Goal: Task Accomplishment & Management: Manage account settings

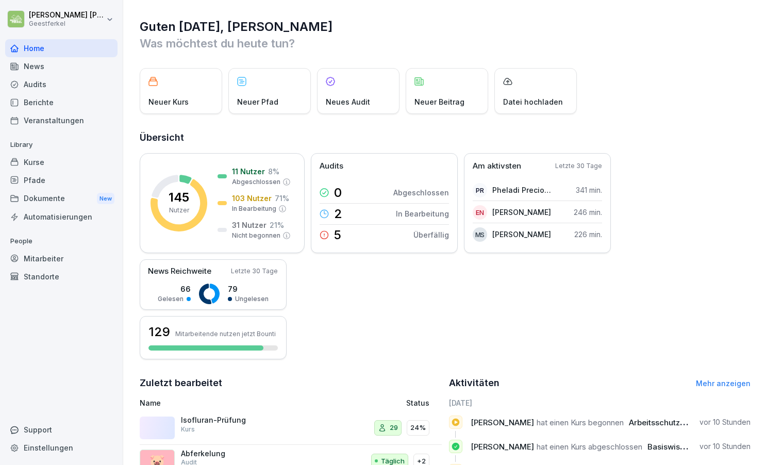
click at [41, 162] on div "Kurse" at bounding box center [61, 162] width 112 height 18
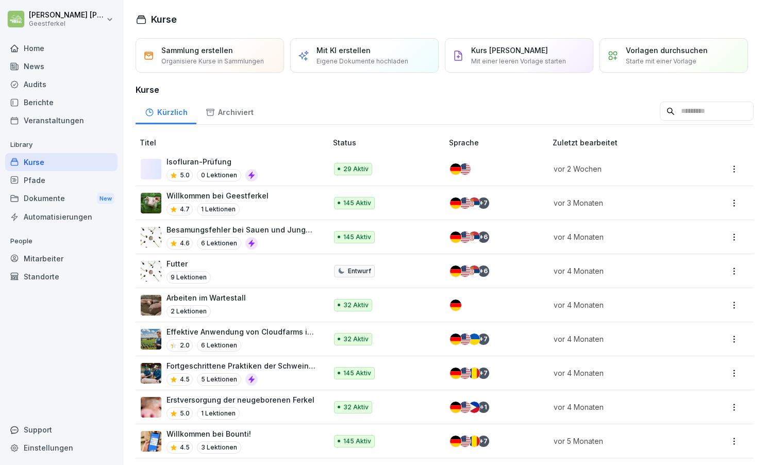
click at [318, 162] on td "Isofluran-Prüfung 5.0 0 Lektionen" at bounding box center [232, 169] width 193 height 34
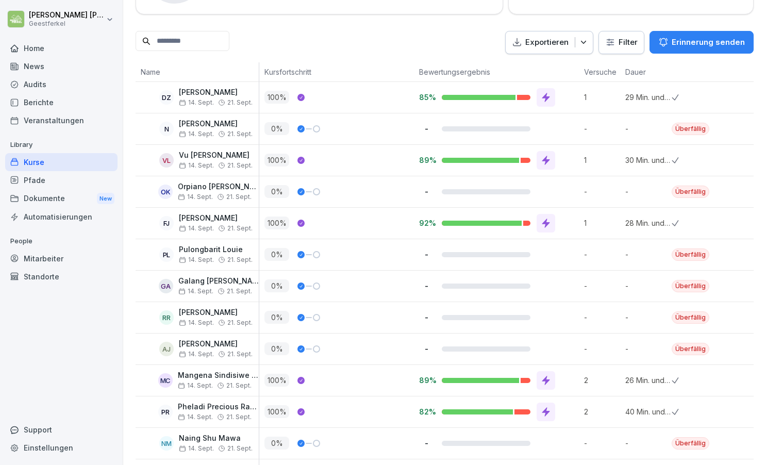
scroll to position [214, 0]
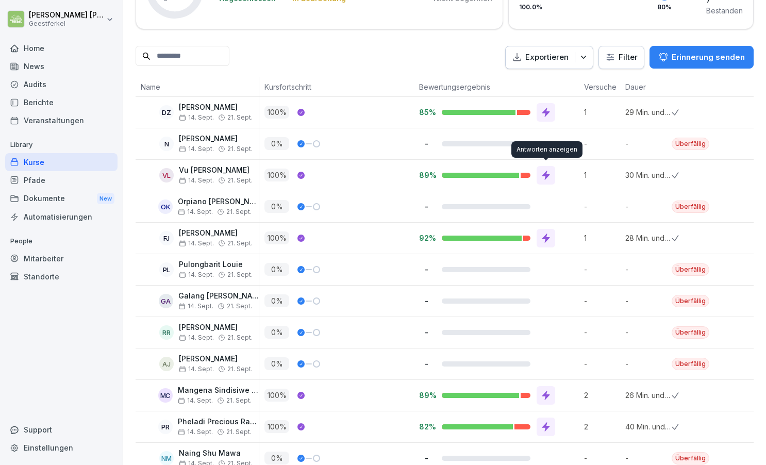
click at [545, 173] on icon at bounding box center [546, 175] width 8 height 9
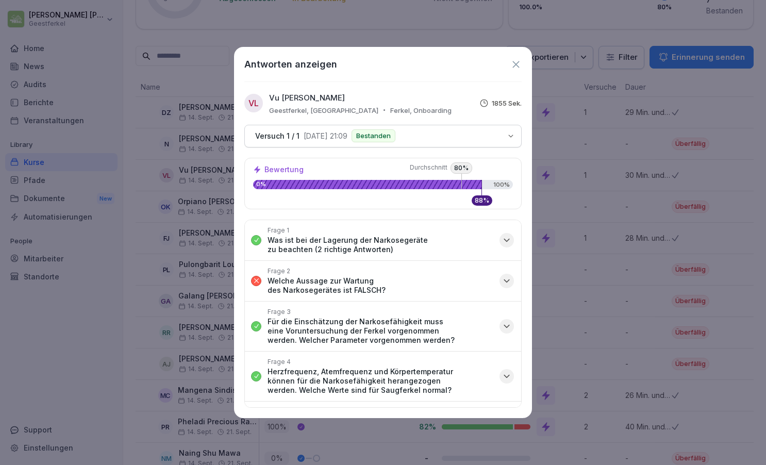
click at [504, 276] on icon "button" at bounding box center [507, 281] width 10 height 10
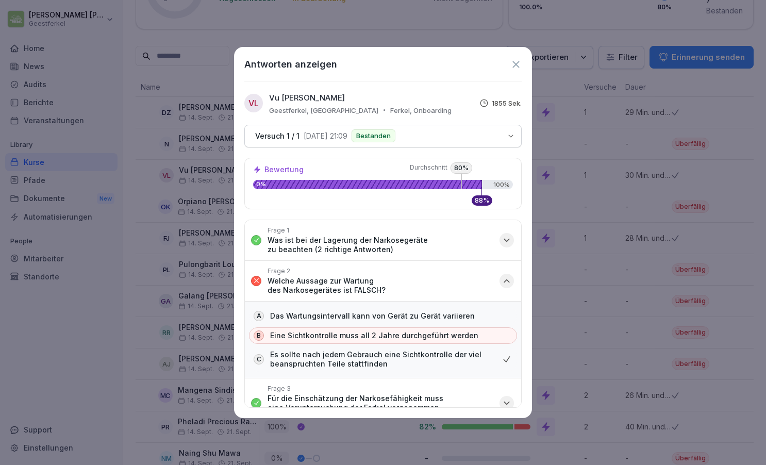
click at [509, 239] on icon "button" at bounding box center [506, 240] width 5 height 3
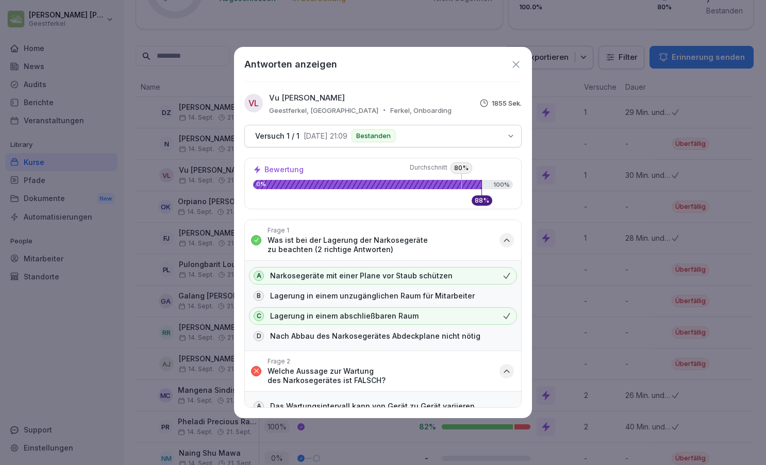
click at [509, 239] on icon "button" at bounding box center [507, 240] width 10 height 10
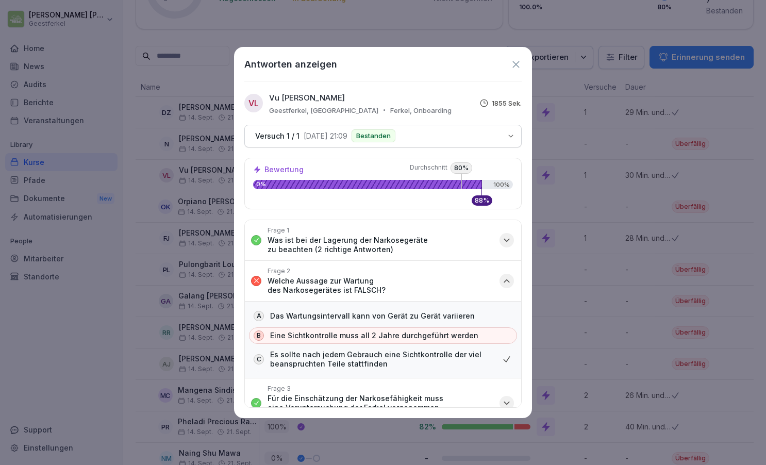
click at [503, 276] on icon "button" at bounding box center [507, 281] width 10 height 10
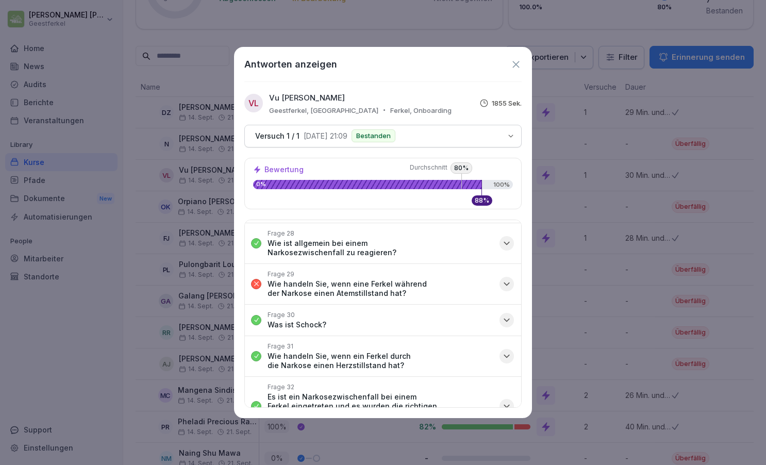
scroll to position [995, 0]
click at [507, 278] on icon "button" at bounding box center [507, 283] width 10 height 10
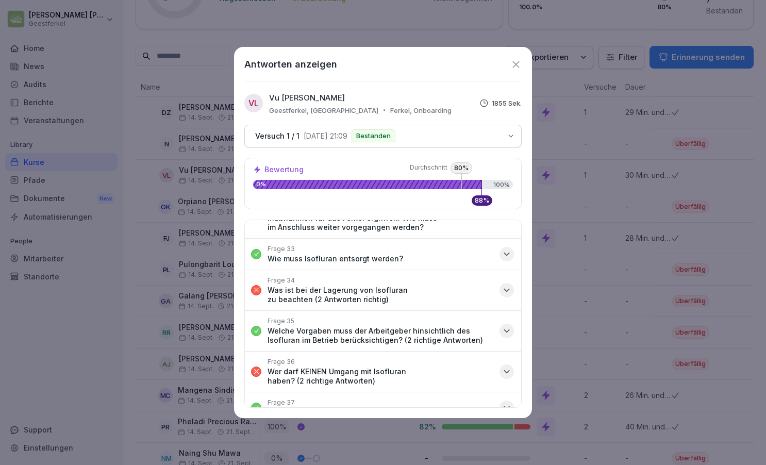
scroll to position [1290, 0]
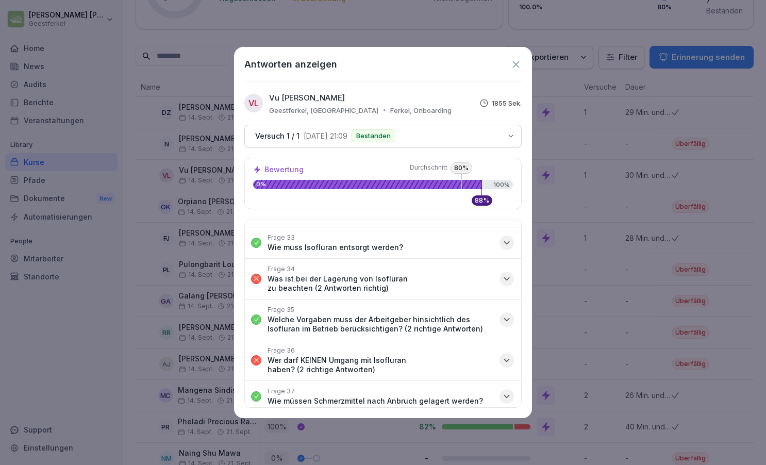
click at [508, 274] on icon "button" at bounding box center [507, 279] width 10 height 10
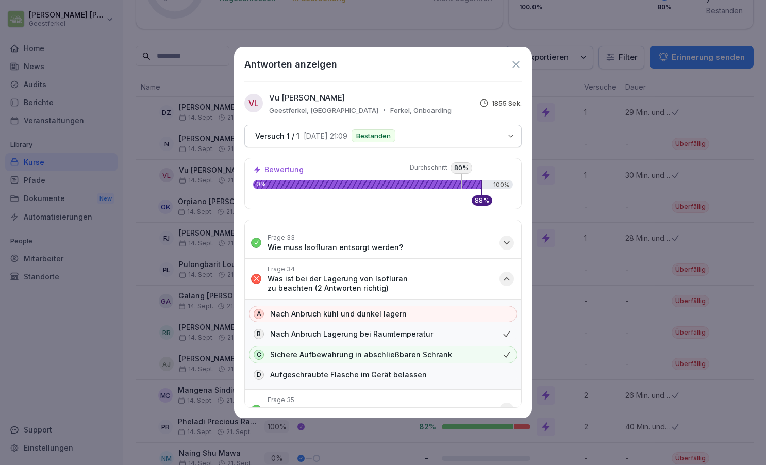
click at [508, 277] on icon "button" at bounding box center [506, 278] width 5 height 3
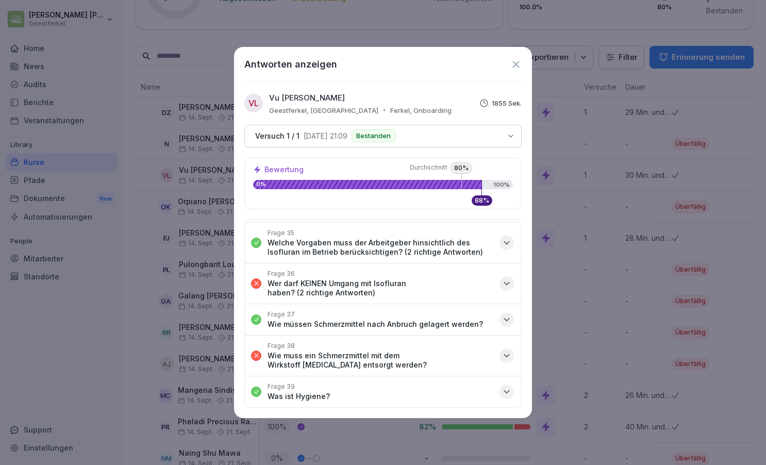
scroll to position [1370, 0]
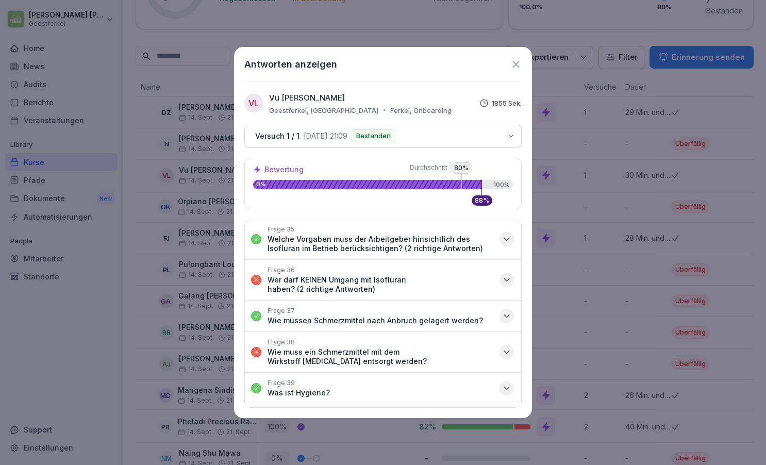
click at [506, 275] on icon "button" at bounding box center [507, 280] width 10 height 10
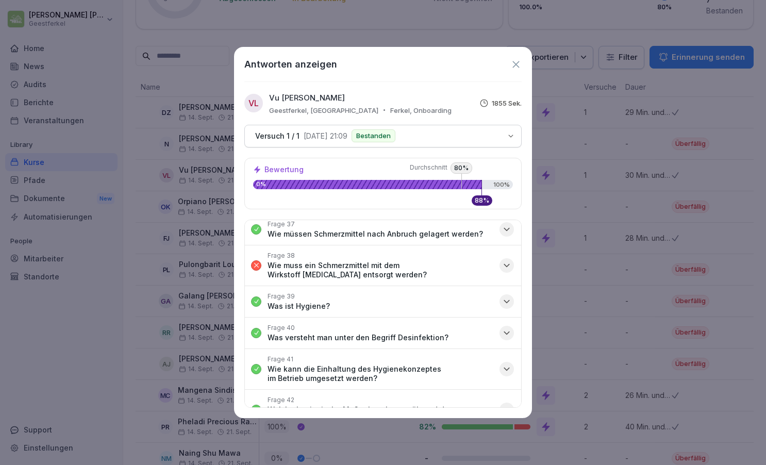
scroll to position [1548, 0]
click at [508, 259] on icon "button" at bounding box center [507, 264] width 10 height 10
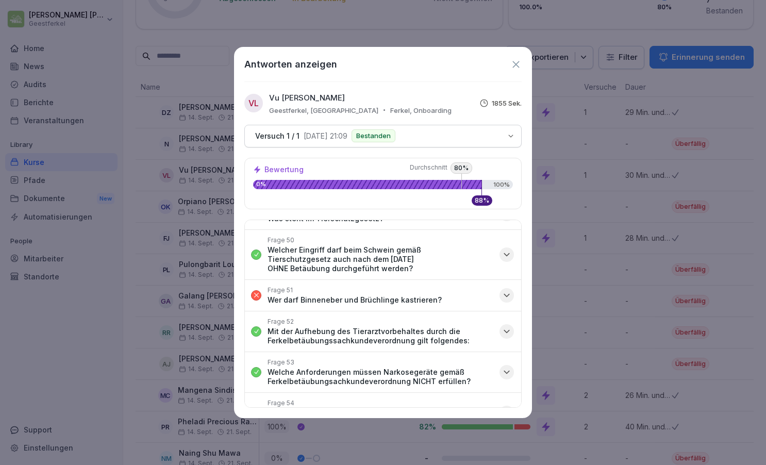
scroll to position [2075, 0]
click at [506, 289] on icon "button" at bounding box center [507, 294] width 10 height 10
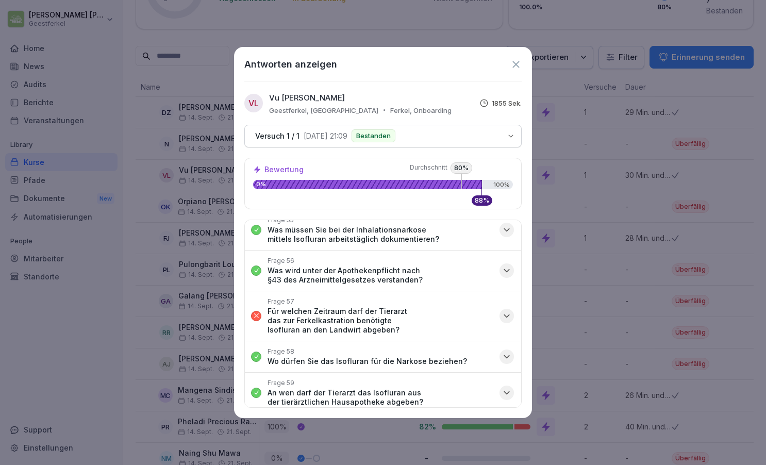
scroll to position [2375, 0]
click at [506, 312] on icon "button" at bounding box center [507, 317] width 10 height 10
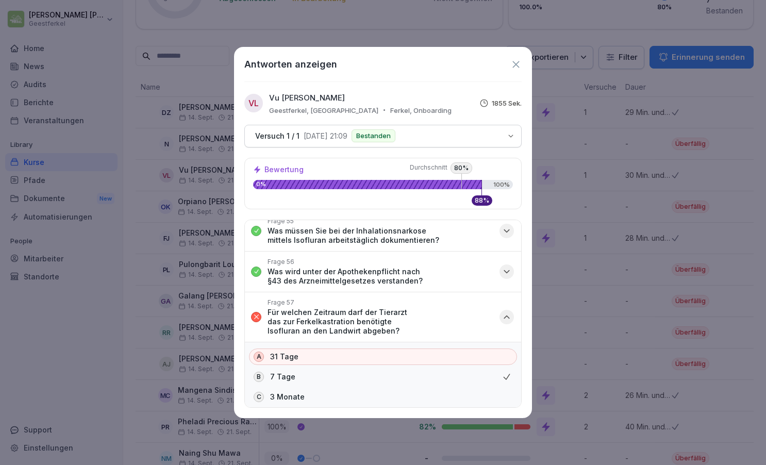
click at [506, 312] on icon "button" at bounding box center [507, 317] width 10 height 10
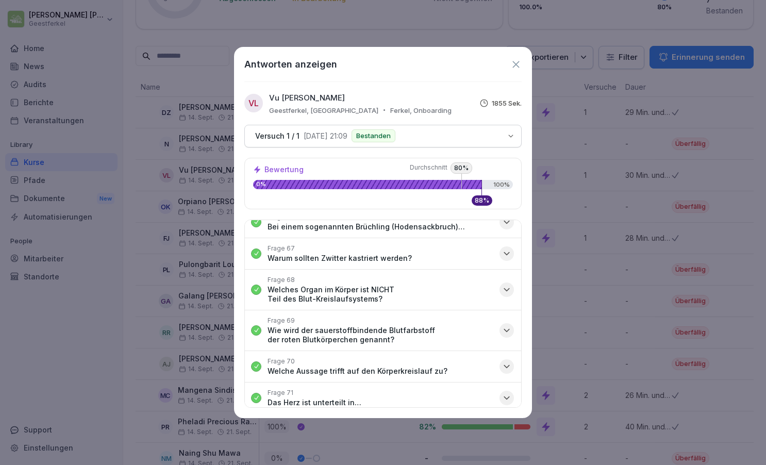
scroll to position [2781, 0]
click at [507, 429] on icon "button" at bounding box center [507, 434] width 10 height 10
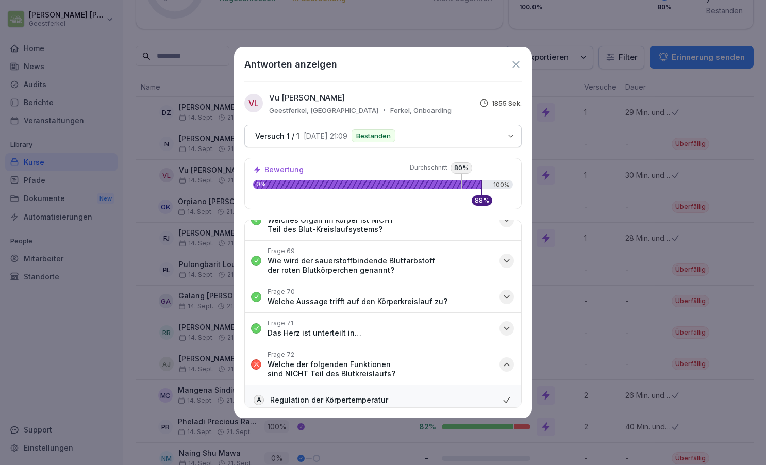
scroll to position [2850, 0]
click at [507, 359] on icon "button" at bounding box center [507, 364] width 10 height 10
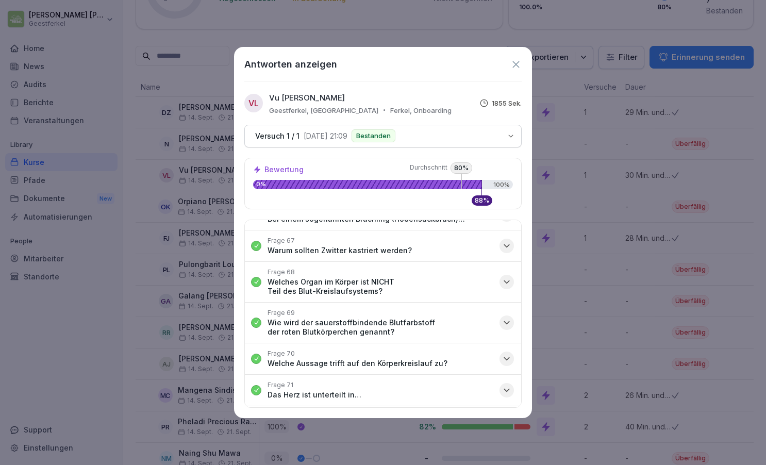
scroll to position [2781, 0]
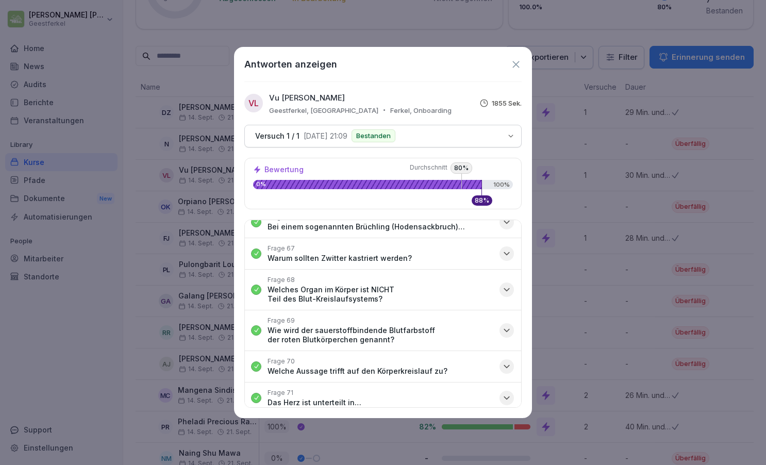
click at [518, 64] on icon at bounding box center [515, 64] width 11 height 11
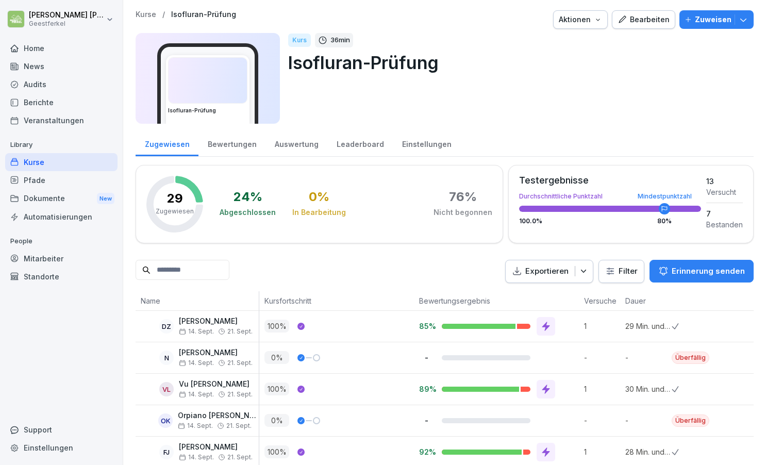
scroll to position [0, 0]
click at [547, 323] on icon at bounding box center [546, 326] width 10 height 10
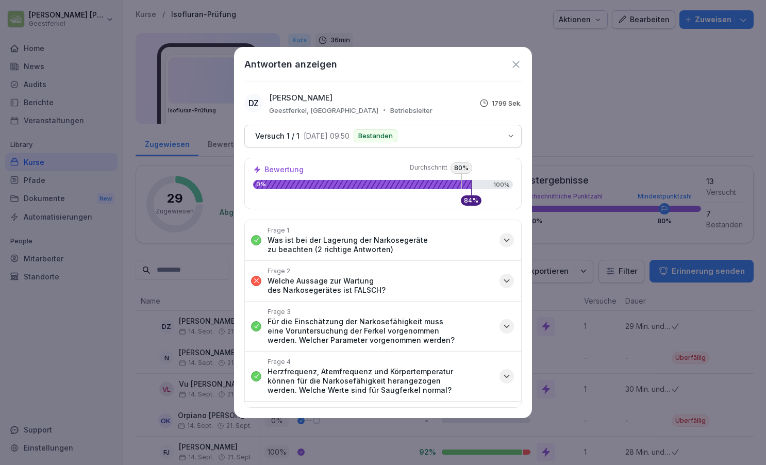
click at [510, 278] on icon "button" at bounding box center [507, 281] width 10 height 10
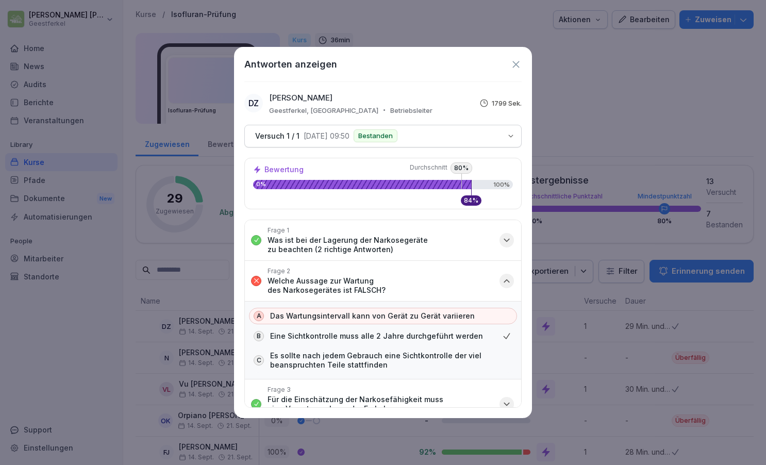
click at [510, 278] on icon "button" at bounding box center [507, 281] width 10 height 10
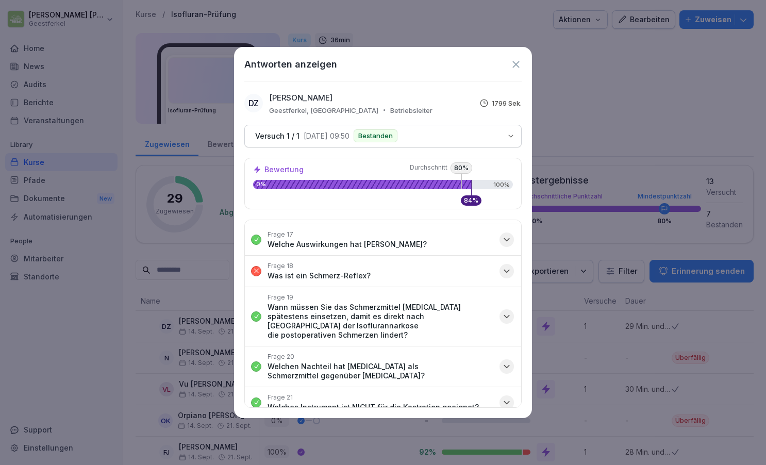
scroll to position [572, 0]
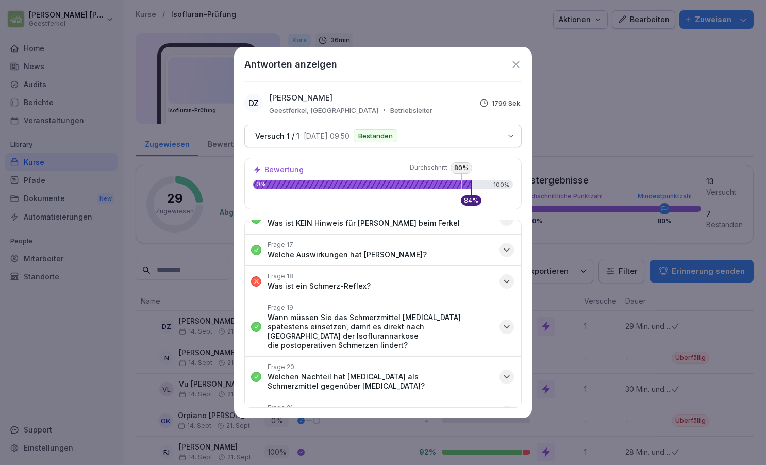
click at [504, 276] on icon "button" at bounding box center [507, 281] width 10 height 10
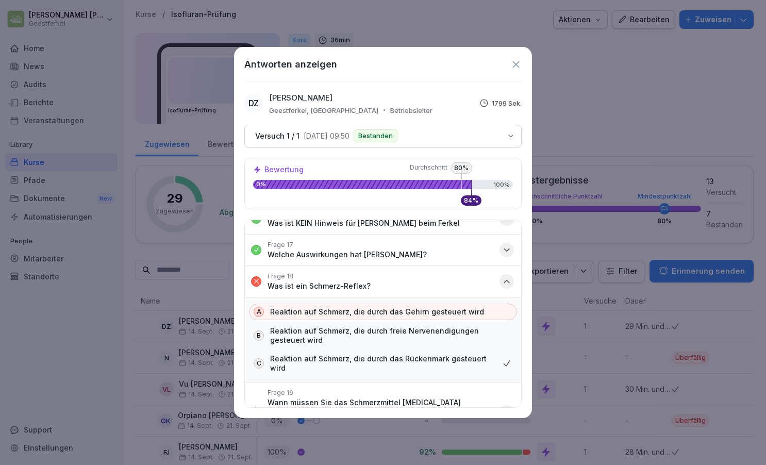
click at [504, 276] on icon "button" at bounding box center [507, 281] width 10 height 10
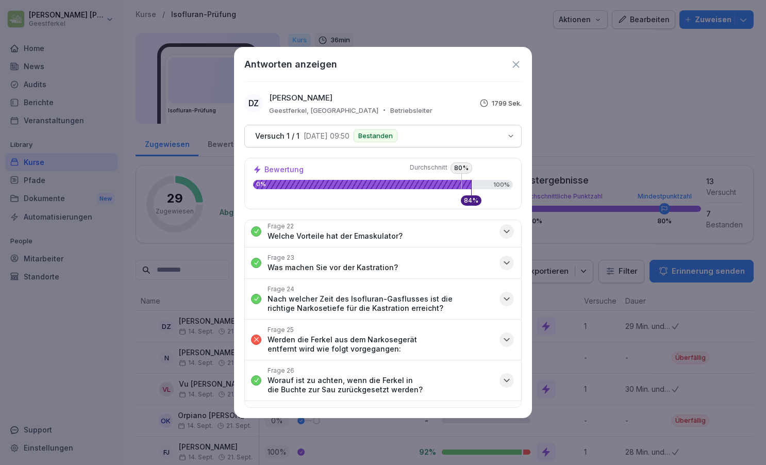
scroll to position [807, 0]
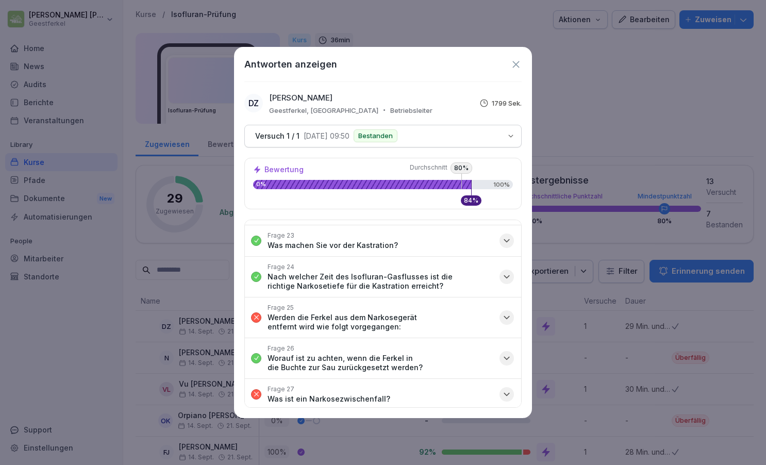
click at [509, 316] on icon "button" at bounding box center [506, 317] width 5 height 3
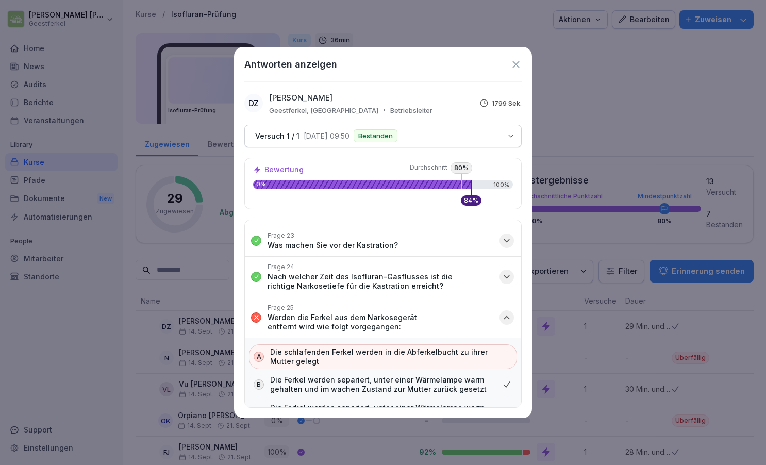
click at [509, 312] on icon "button" at bounding box center [507, 317] width 10 height 10
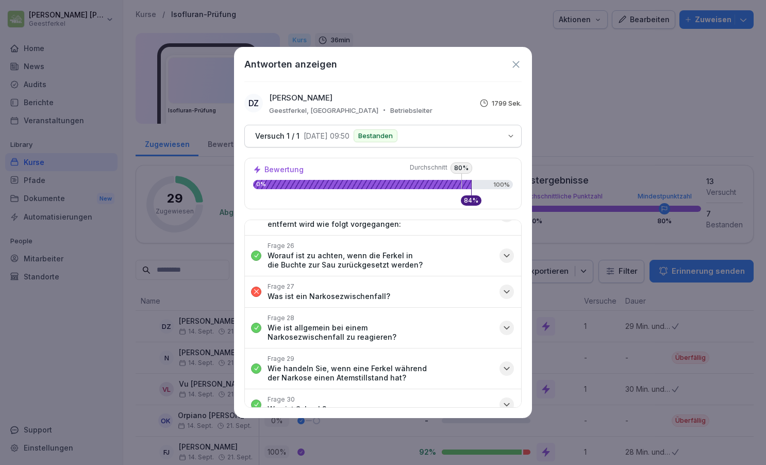
scroll to position [925, 0]
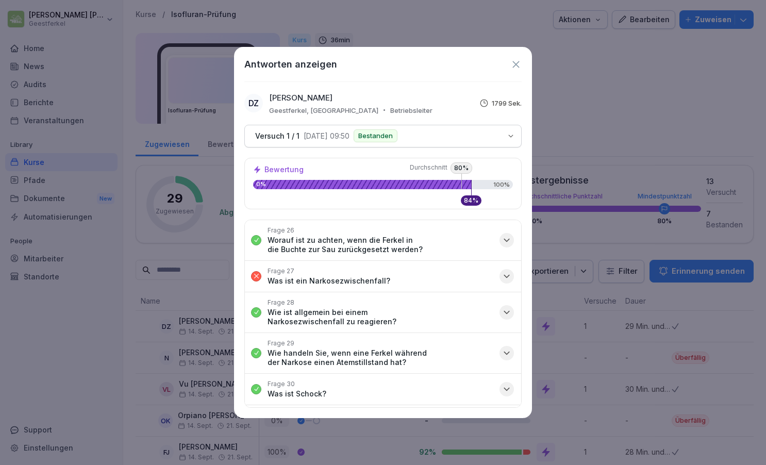
click at [508, 271] on icon "button" at bounding box center [507, 276] width 10 height 10
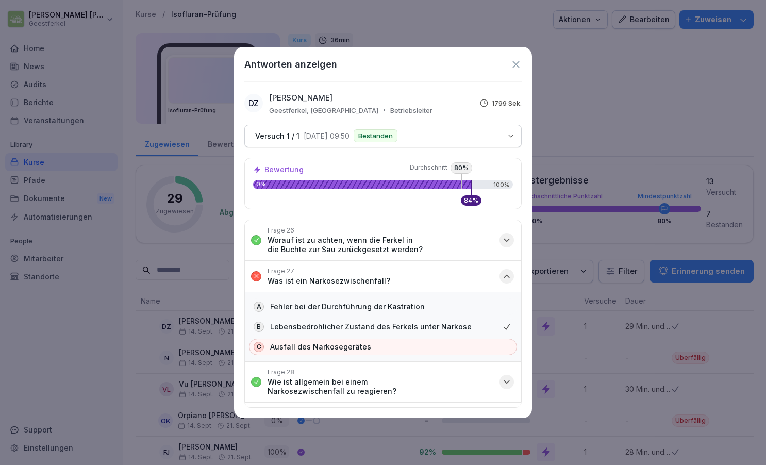
click at [508, 271] on icon "button" at bounding box center [507, 276] width 10 height 10
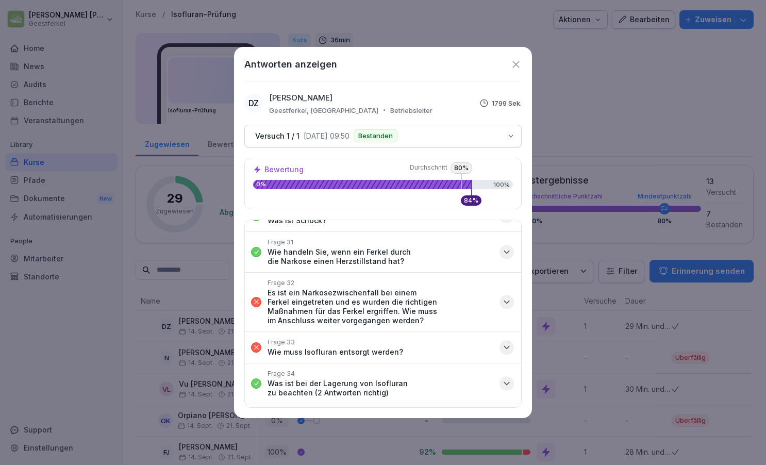
scroll to position [1100, 0]
click at [507, 296] on icon "button" at bounding box center [507, 301] width 10 height 10
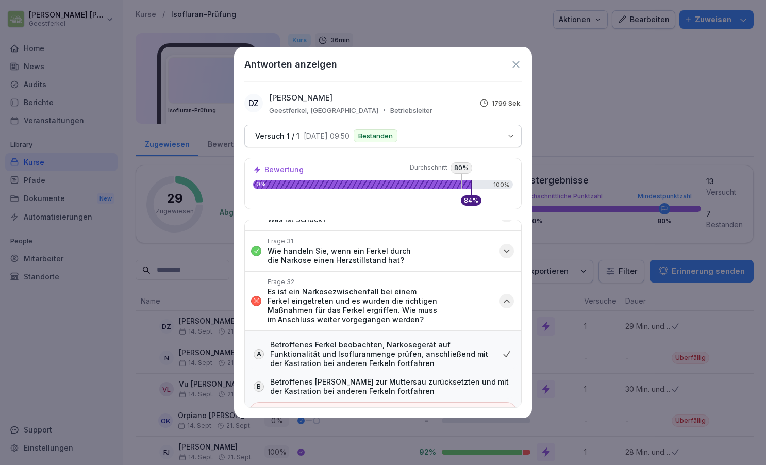
click at [507, 296] on icon "button" at bounding box center [507, 301] width 10 height 10
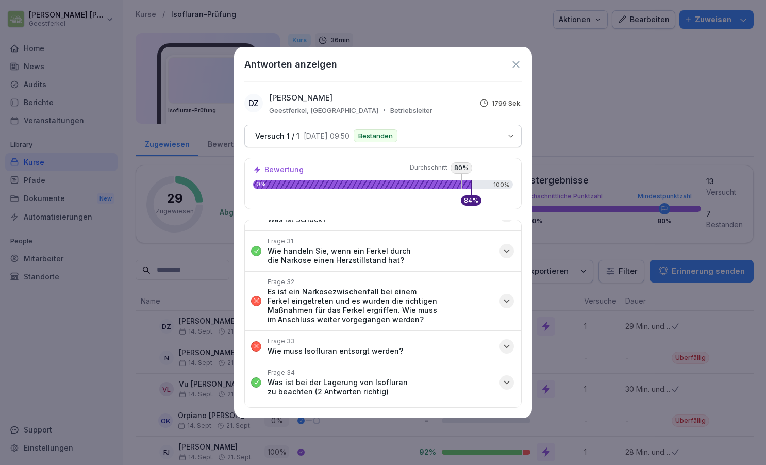
click at [508, 341] on icon "button" at bounding box center [507, 346] width 10 height 10
click at [508, 345] on icon "button" at bounding box center [506, 346] width 5 height 3
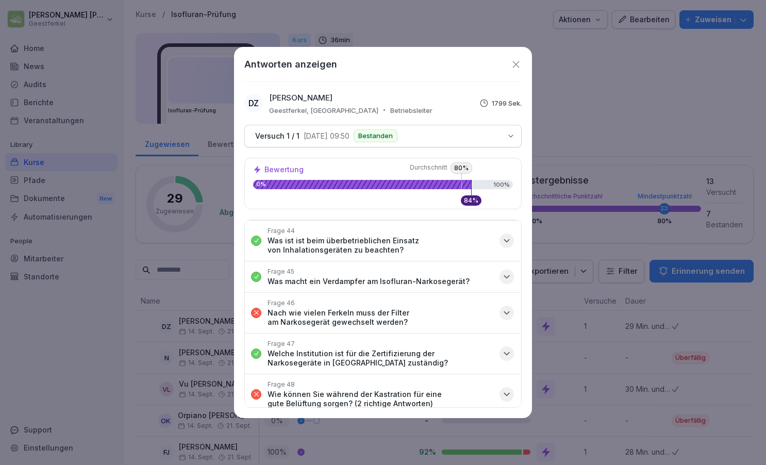
scroll to position [1613, 0]
click at [506, 307] on icon "button" at bounding box center [507, 312] width 10 height 10
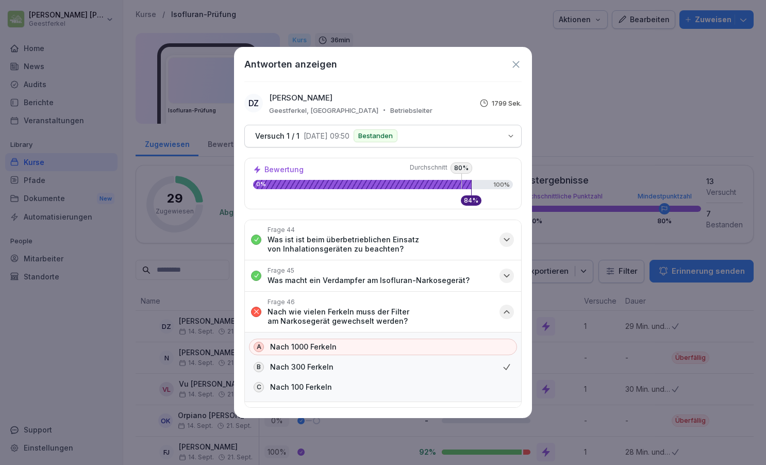
click at [506, 307] on icon "button" at bounding box center [507, 312] width 10 height 10
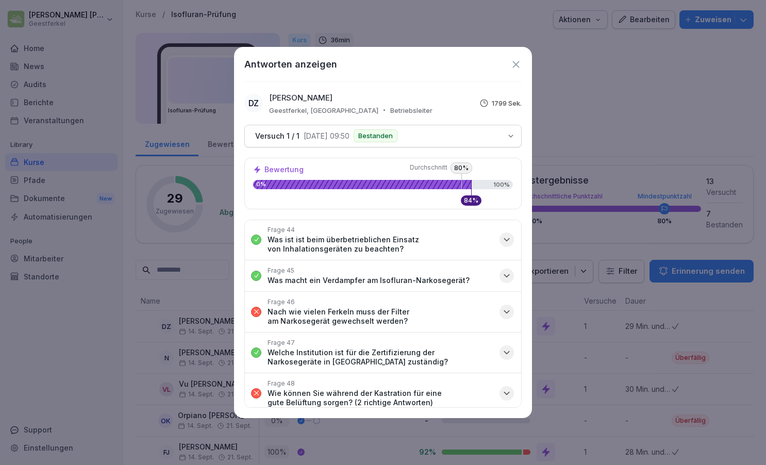
click at [507, 388] on icon "button" at bounding box center [507, 393] width 10 height 10
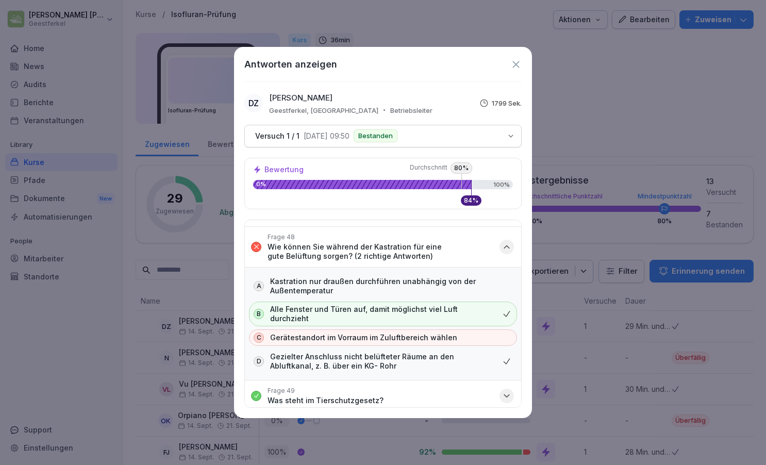
scroll to position [1725, 0]
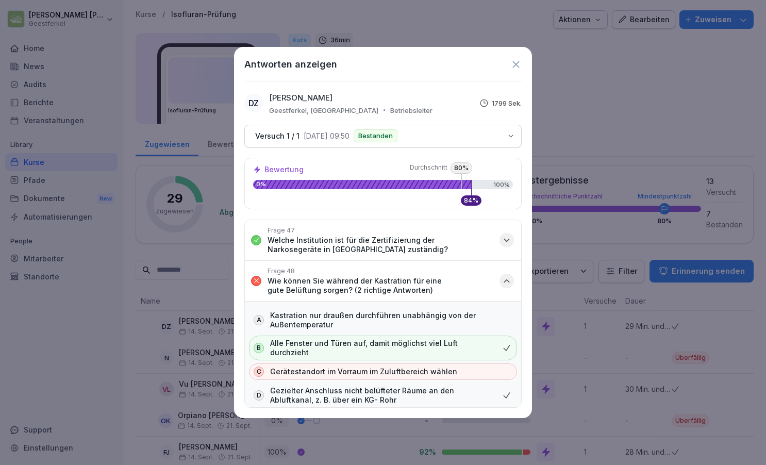
click at [507, 276] on icon "button" at bounding box center [507, 281] width 10 height 10
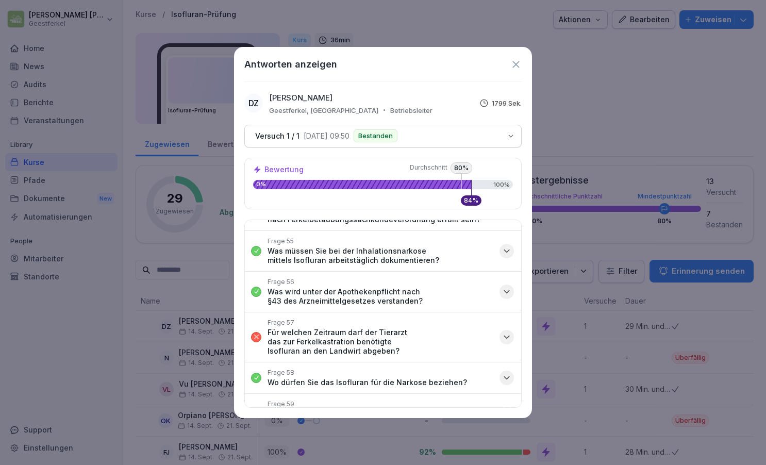
scroll to position [2035, 0]
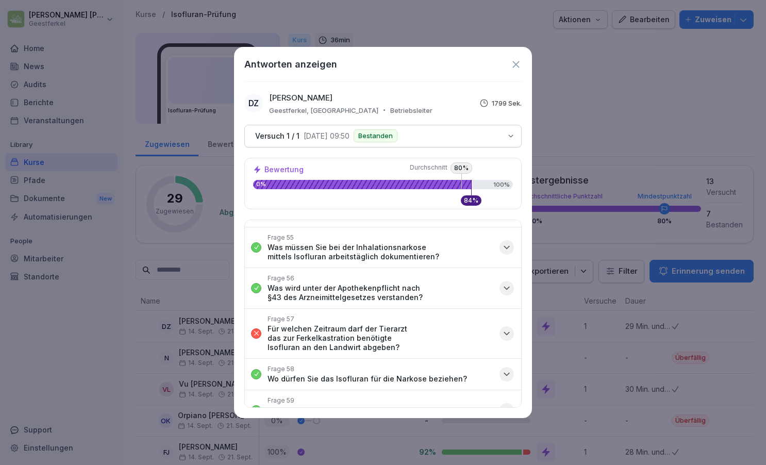
click at [505, 328] on icon "button" at bounding box center [507, 333] width 10 height 10
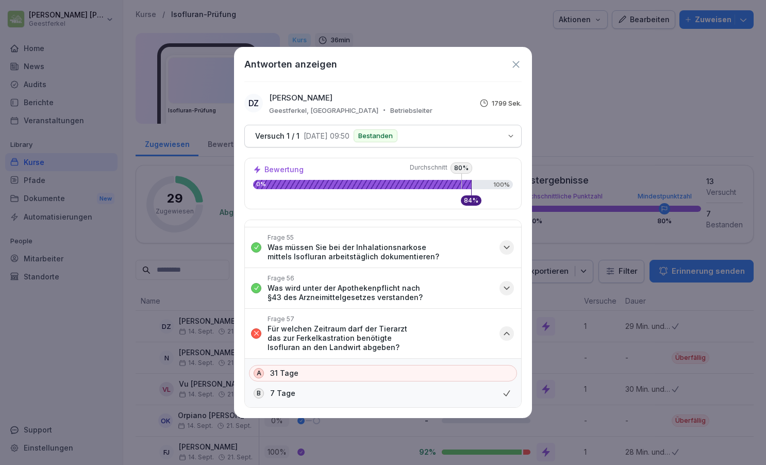
click at [505, 328] on icon "button" at bounding box center [507, 333] width 10 height 10
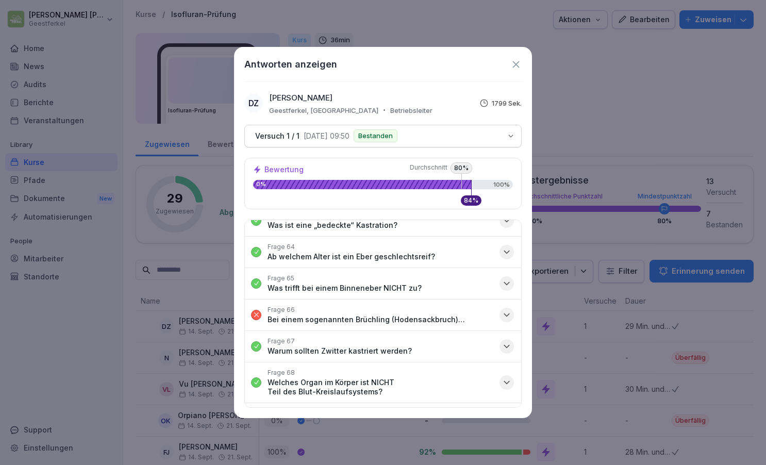
scroll to position [2358, 0]
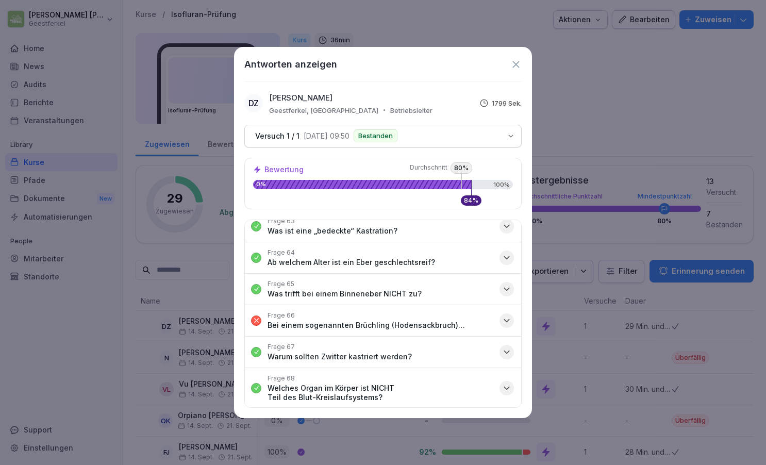
click at [506, 319] on icon "button" at bounding box center [506, 320] width 5 height 3
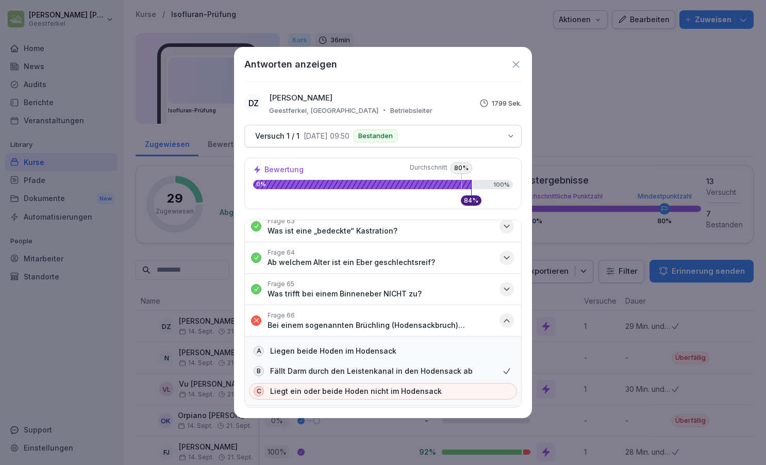
click at [506, 316] on icon "button" at bounding box center [507, 321] width 10 height 10
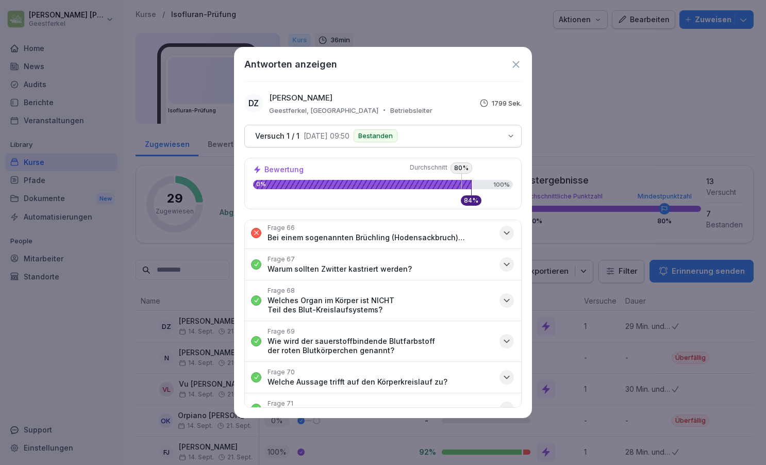
scroll to position [2457, 0]
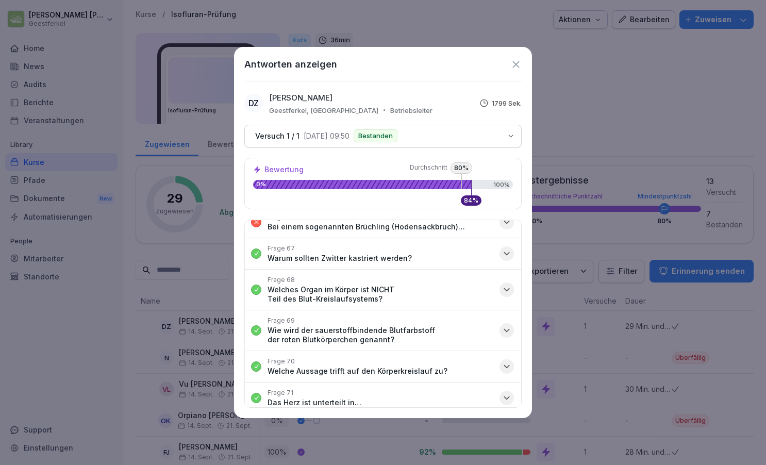
click at [507, 429] on icon "button" at bounding box center [507, 434] width 10 height 10
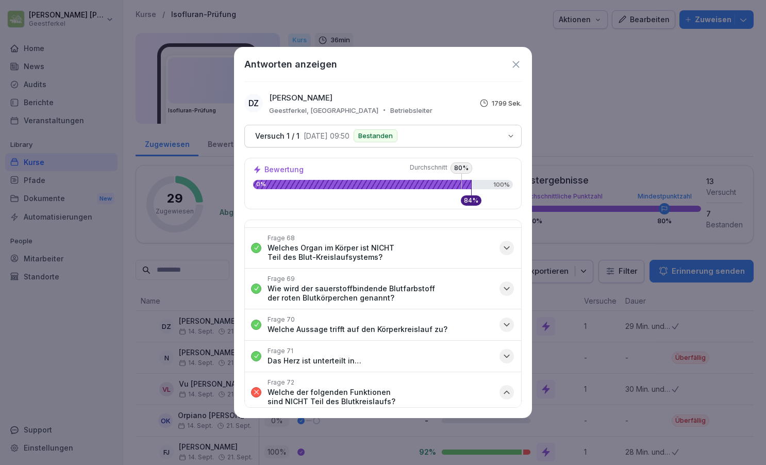
scroll to position [2526, 0]
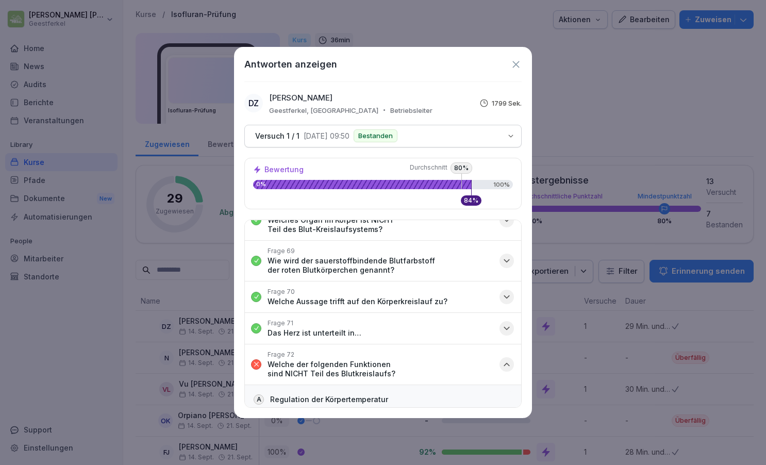
click at [508, 359] on icon "button" at bounding box center [507, 364] width 10 height 10
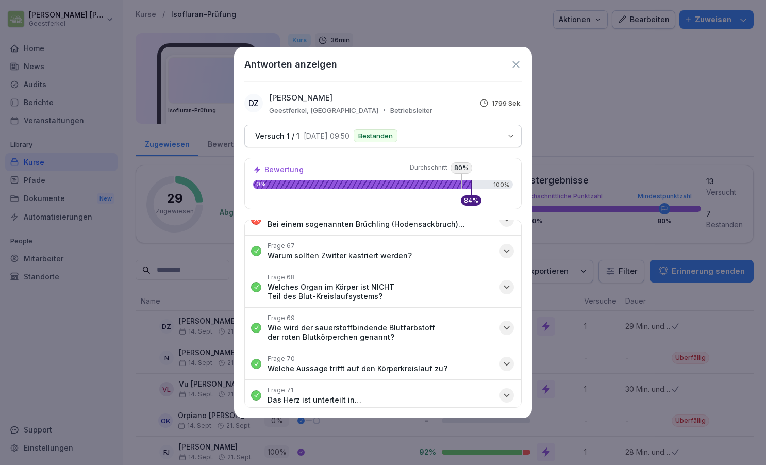
scroll to position [2457, 0]
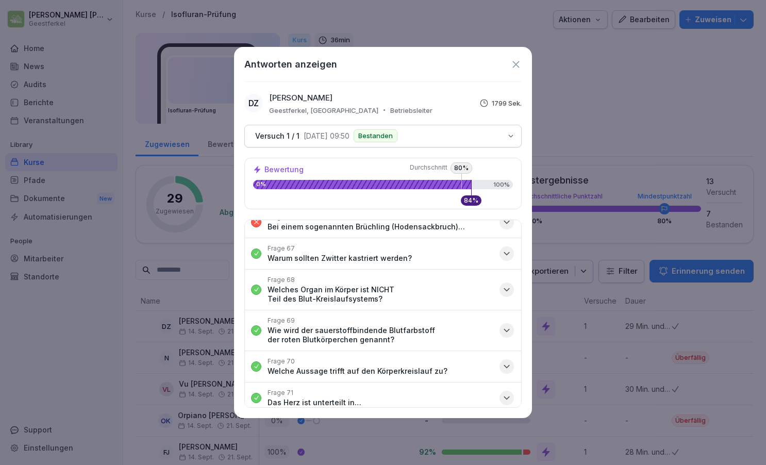
click at [517, 60] on icon at bounding box center [515, 64] width 11 height 11
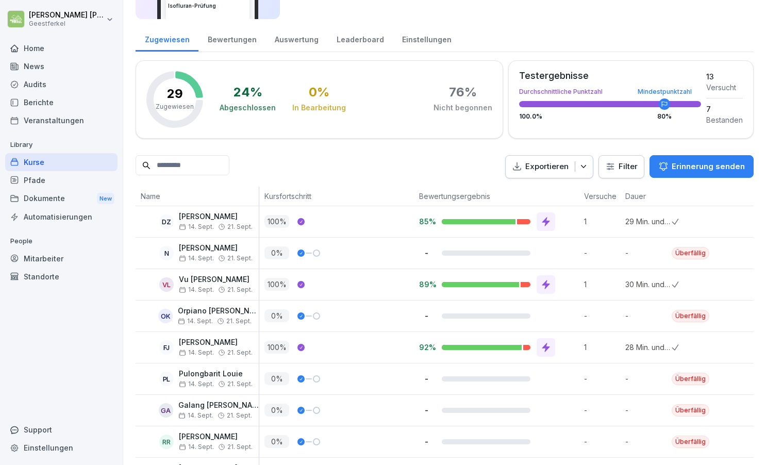
scroll to position [104, 0]
click at [703, 168] on p "Erinnerung senden" at bounding box center [708, 166] width 73 height 11
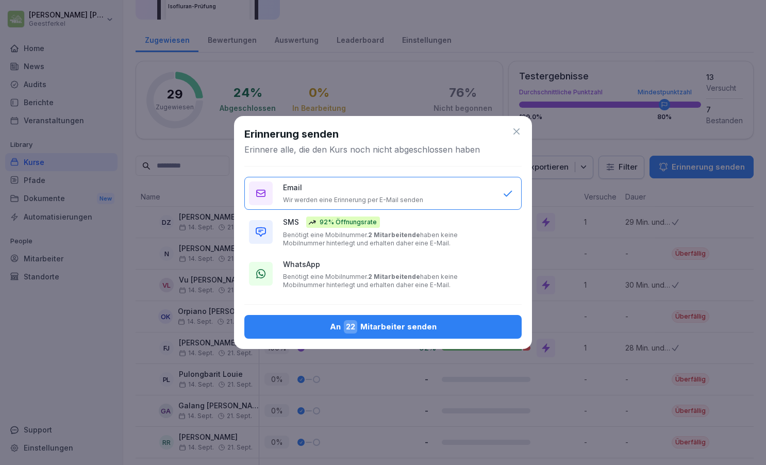
click at [495, 278] on button "WhatsApp Benötigt eine Mobilnummer. 2 Mitarbeitende haben keine Mobilnummer hin…" at bounding box center [382, 274] width 277 height 40
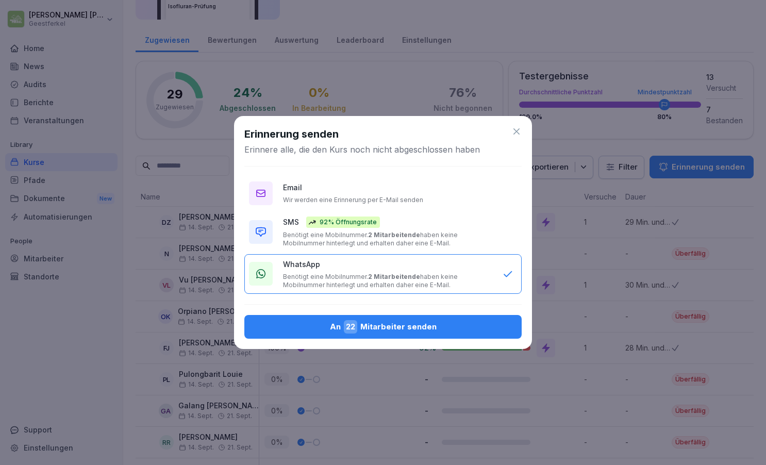
click at [401, 325] on div "An 22 Mitarbeiter senden" at bounding box center [383, 326] width 261 height 13
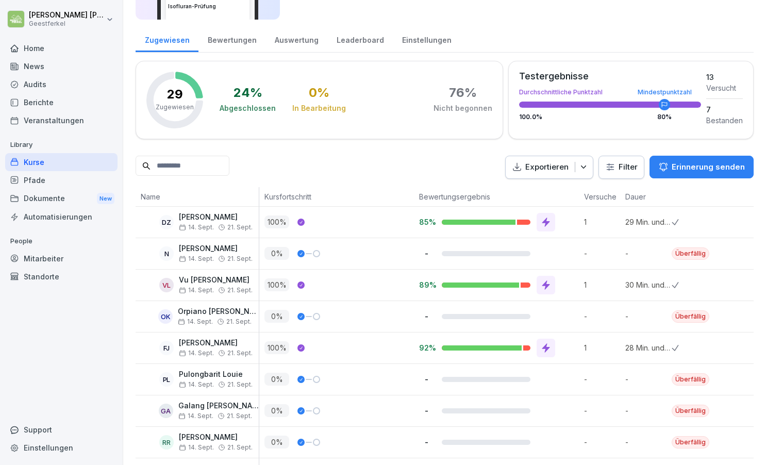
click at [702, 168] on p "Erinnerung senden" at bounding box center [708, 166] width 73 height 11
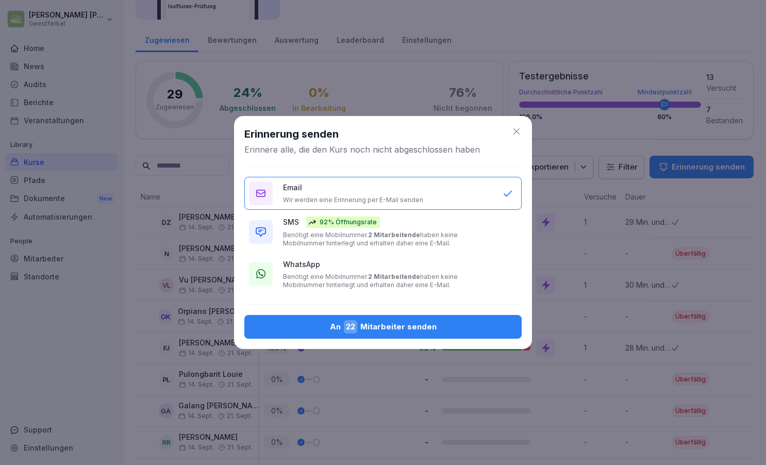
click at [407, 192] on div "Email Wir werden eine Erinnerung per E-Mail senden" at bounding box center [387, 193] width 209 height 22
click at [417, 323] on div "An 22 Mitarbeiter senden" at bounding box center [383, 326] width 261 height 13
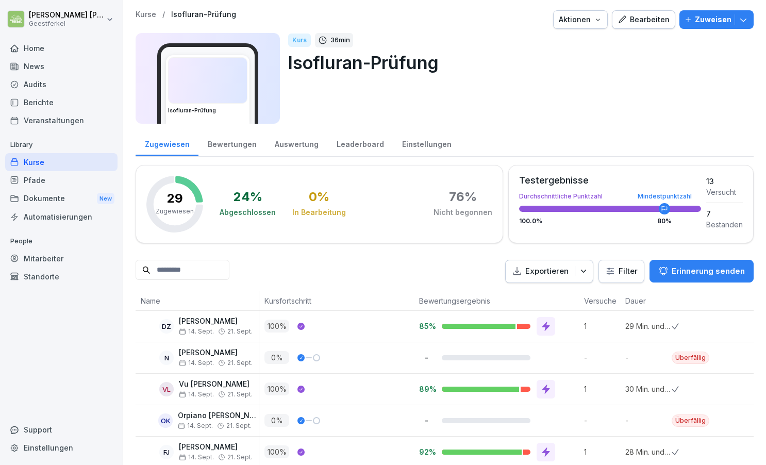
scroll to position [0, 0]
click at [51, 46] on div "Home" at bounding box center [61, 48] width 112 height 18
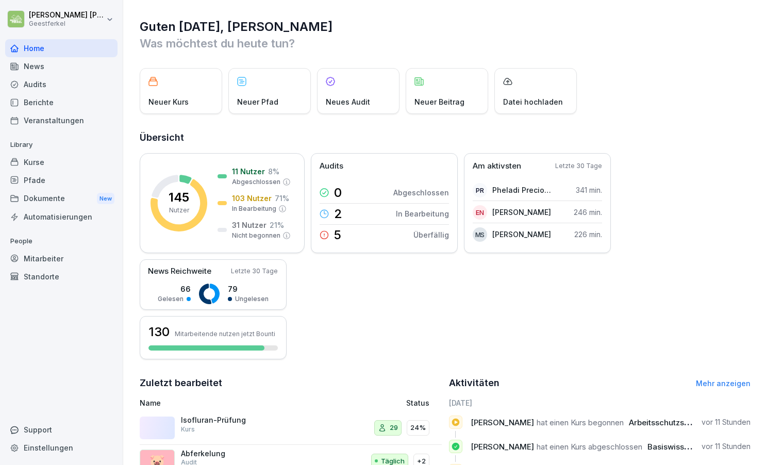
scroll to position [1, 0]
